Goal: Navigation & Orientation: Understand site structure

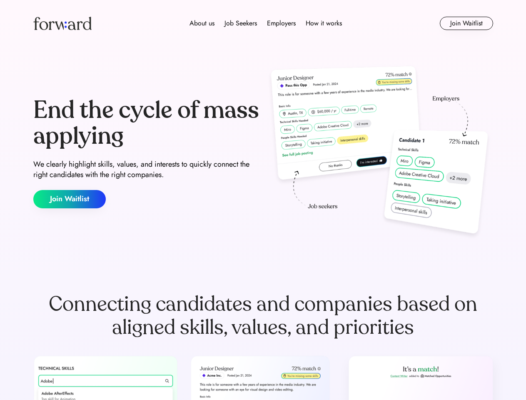
click at [263, 200] on div "End the cycle of mass applying We clearly highlight skills, values, and interes…" at bounding box center [263, 152] width 460 height 179
click at [263, 23] on div "About us Job Seekers Employers How it works" at bounding box center [266, 23] width 328 height 10
click at [62, 23] on img at bounding box center [62, 23] width 58 height 13
click at [266, 23] on div "About us Job Seekers Employers How it works" at bounding box center [266, 23] width 328 height 10
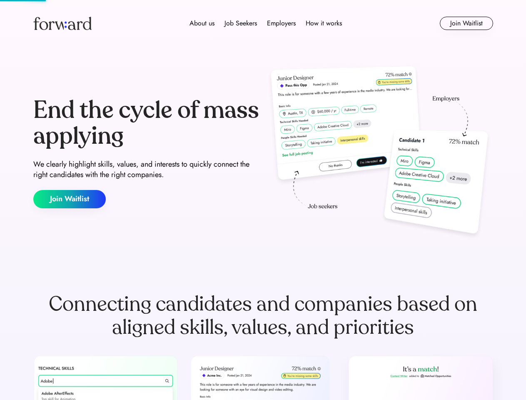
click at [202, 23] on div "About us" at bounding box center [202, 23] width 25 height 10
click at [241, 23] on div "Job Seekers" at bounding box center [241, 23] width 32 height 10
click at [281, 23] on div "Employers" at bounding box center [281, 23] width 29 height 10
click at [323, 23] on div "How it works" at bounding box center [324, 23] width 36 height 10
